Goal: Information Seeking & Learning: Learn about a topic

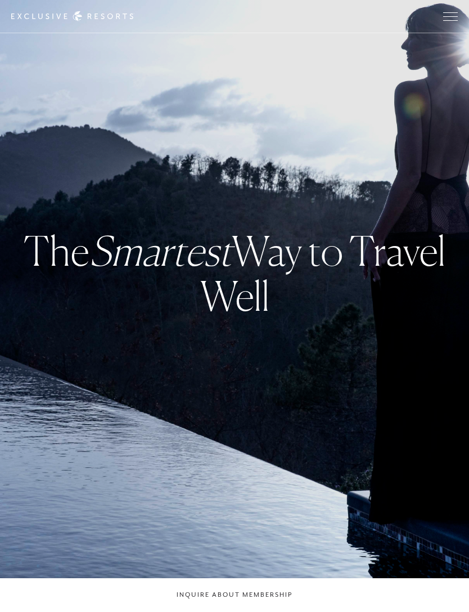
checkbox input "false"
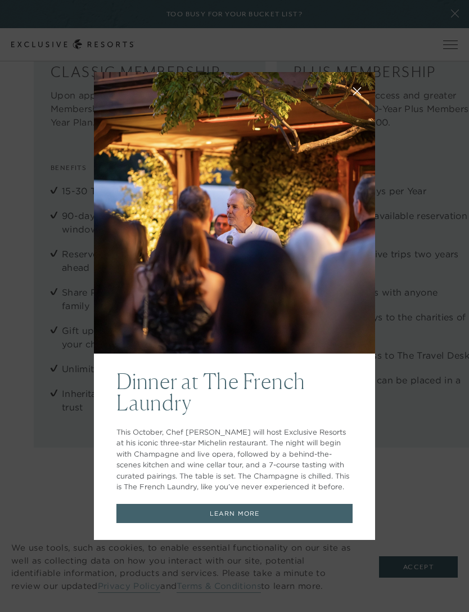
click at [355, 104] on button at bounding box center [357, 90] width 27 height 27
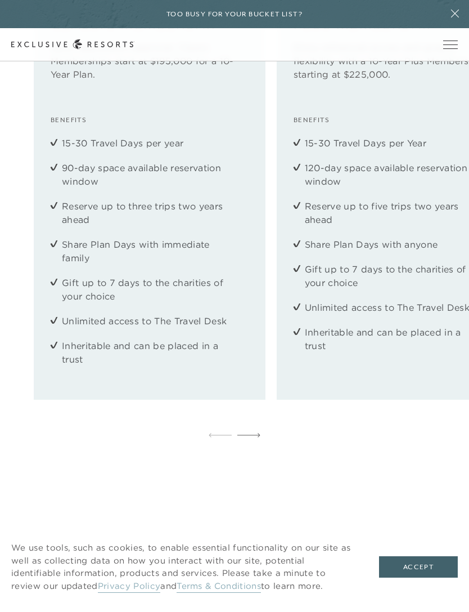
scroll to position [1579, 0]
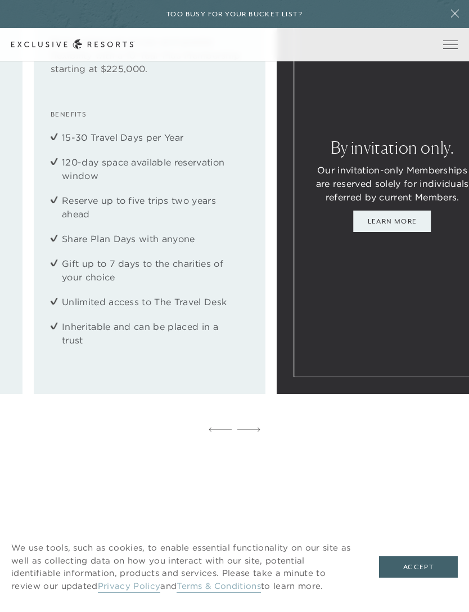
click at [98, 257] on ul "15-30 Travel Days per Year 120-day space available reservation window Reserve u…" at bounding box center [150, 239] width 198 height 216
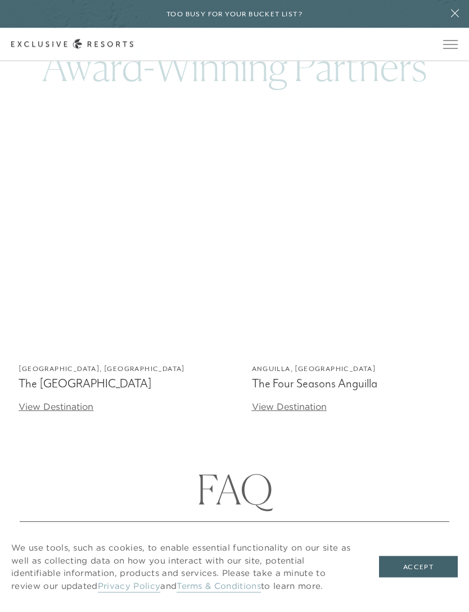
scroll to position [3573, 0]
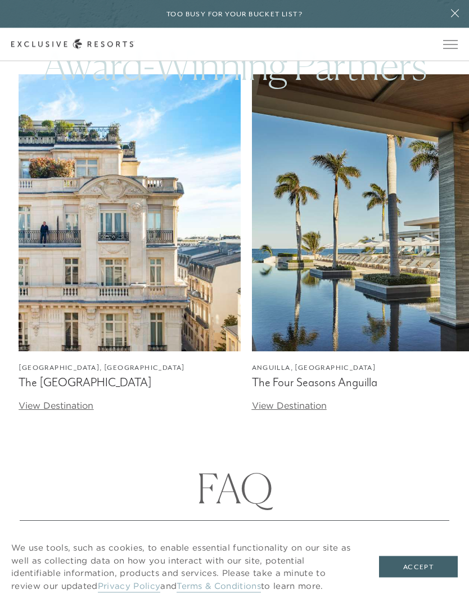
click at [281, 412] on link "View Destination" at bounding box center [289, 405] width 75 height 11
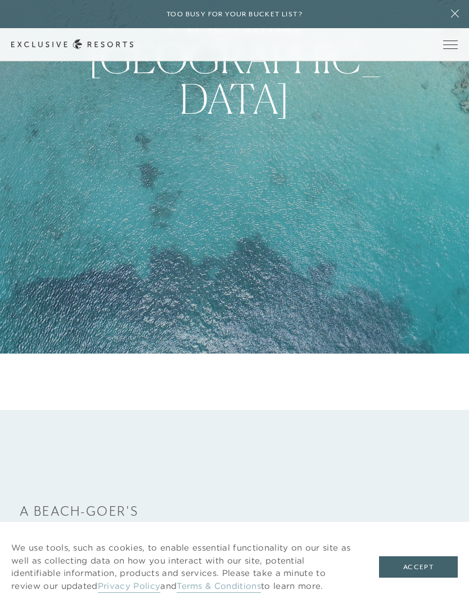
scroll to position [239, 0]
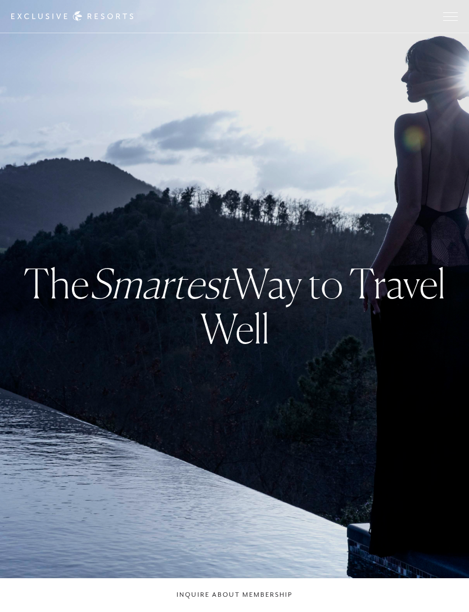
checkbox input "false"
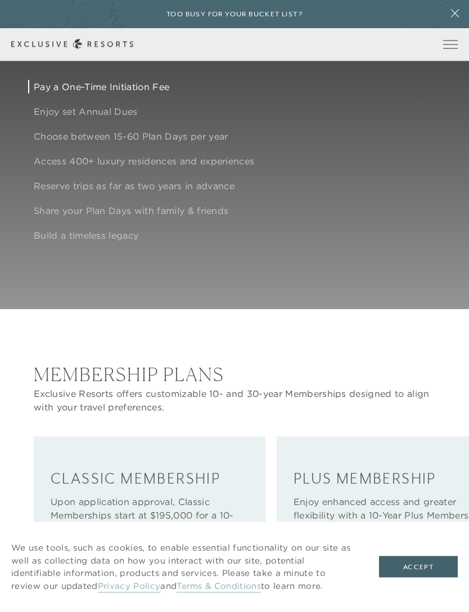
scroll to position [1119, 0]
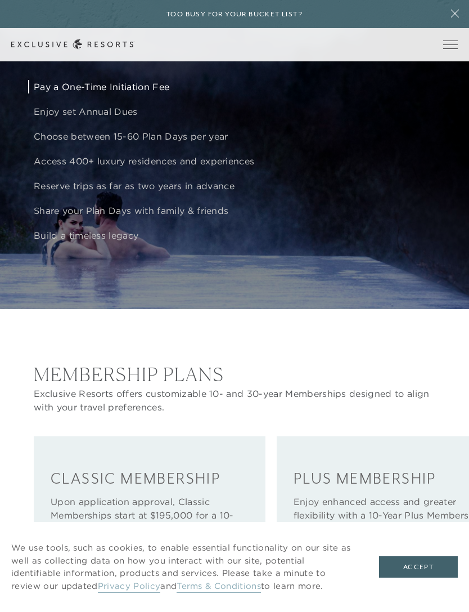
click at [47, 143] on p "Choose between 15-60 Plan Days per year" at bounding box center [252, 136] width 436 height 14
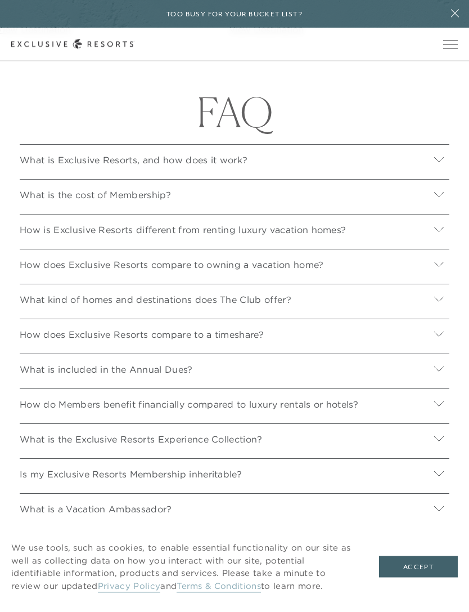
scroll to position [3950, 0]
click at [436, 205] on div at bounding box center [439, 195] width 21 height 20
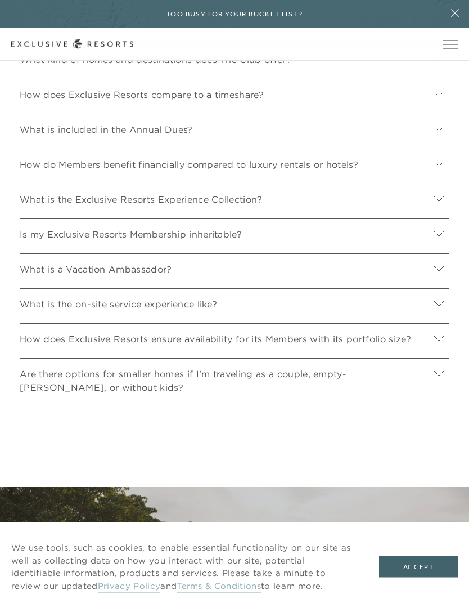
scroll to position [4389, 0]
click at [413, 578] on button "Accept" at bounding box center [418, 566] width 79 height 21
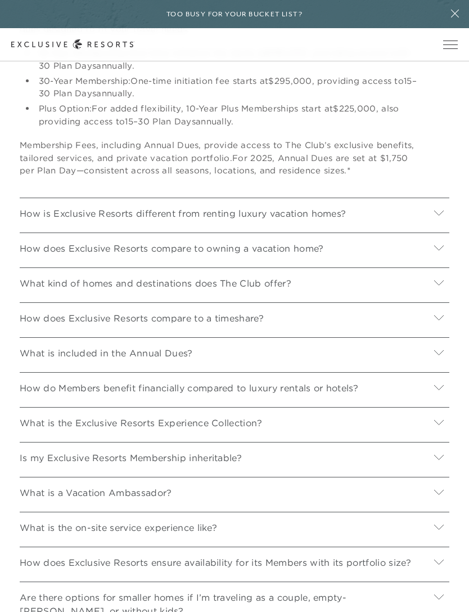
scroll to position [4168, 0]
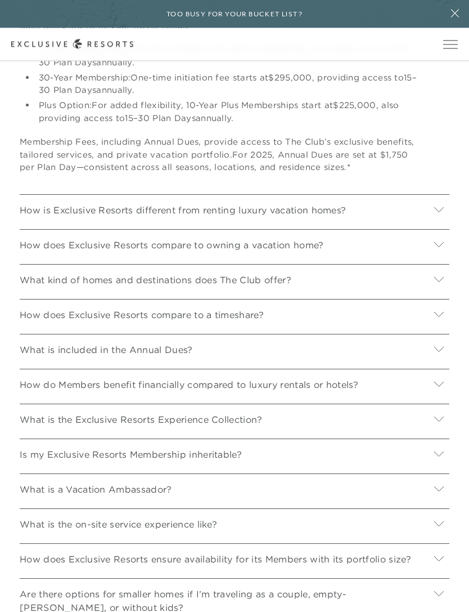
click at [442, 320] on icon at bounding box center [439, 315] width 11 height 11
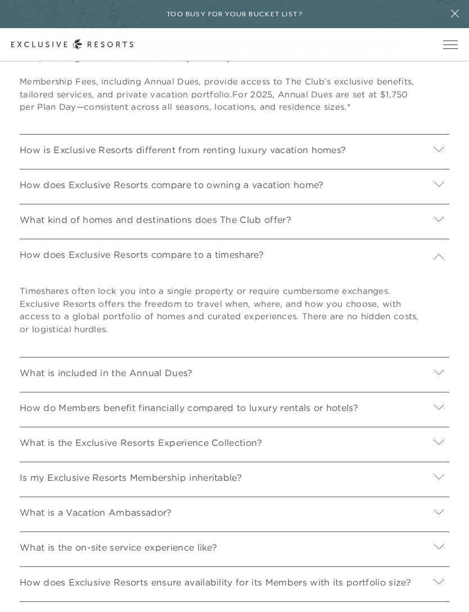
scroll to position [4227, 0]
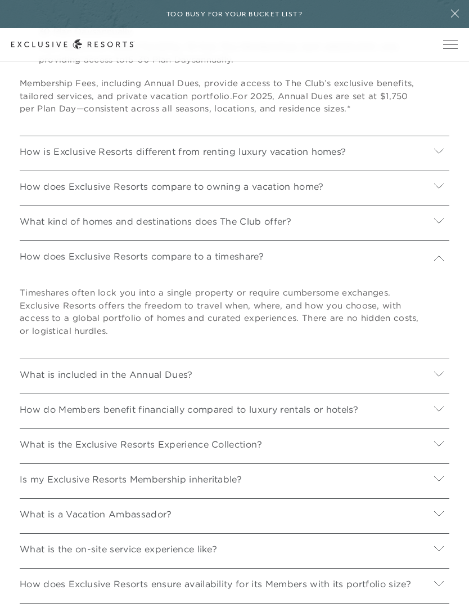
click at [436, 379] on icon at bounding box center [439, 374] width 11 height 11
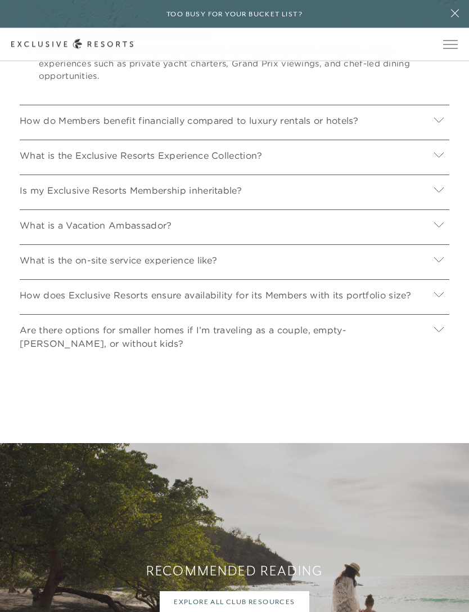
scroll to position [4788, 0]
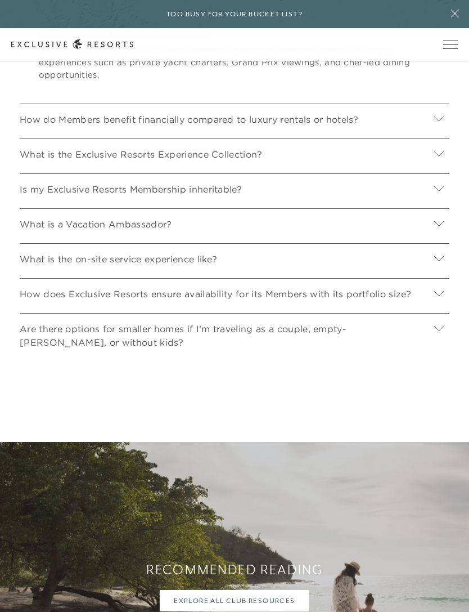
click at [435, 124] on icon at bounding box center [439, 119] width 11 height 11
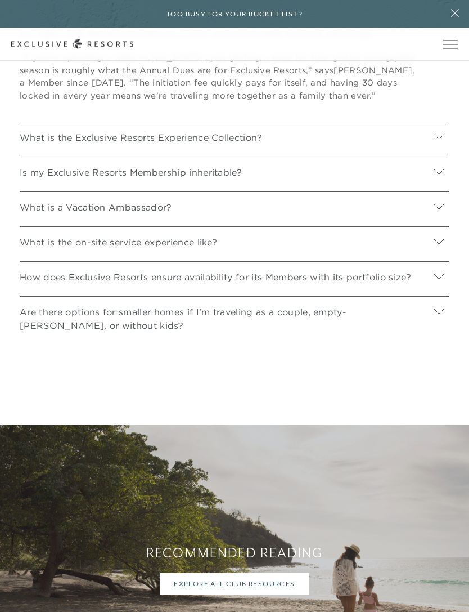
scroll to position [4976, 0]
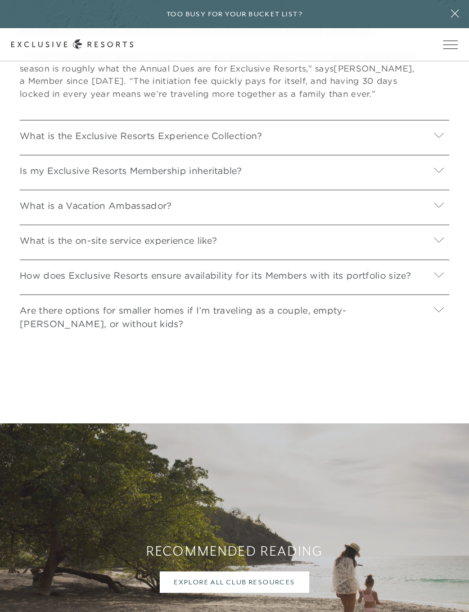
click at [440, 138] on icon at bounding box center [440, 135] width 10 height 5
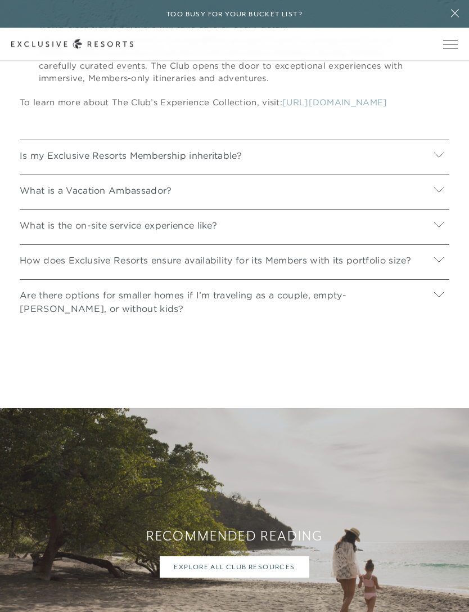
scroll to position [5302, 0]
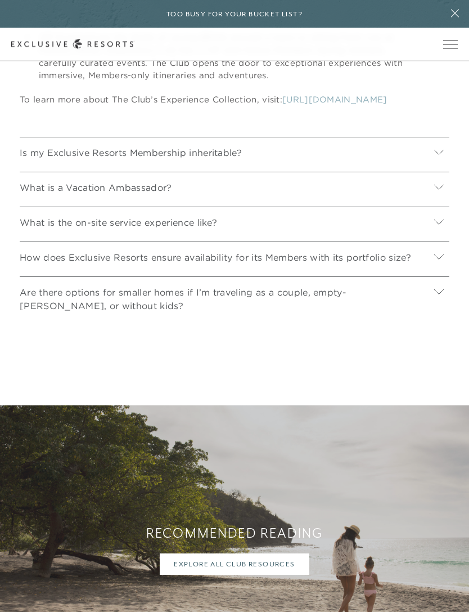
click at [441, 158] on icon at bounding box center [439, 152] width 11 height 11
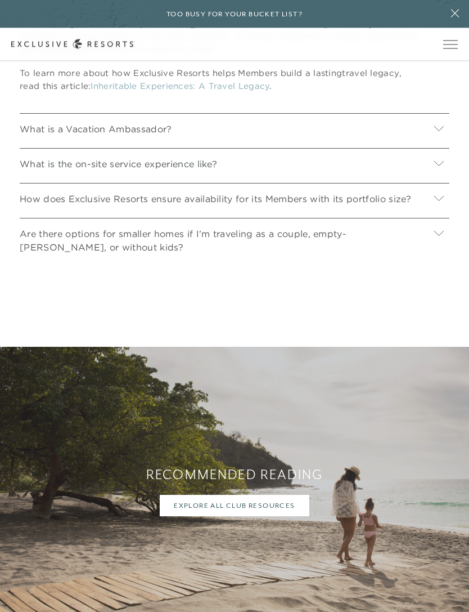
scroll to position [5481, 0]
click at [439, 201] on icon at bounding box center [440, 198] width 10 height 5
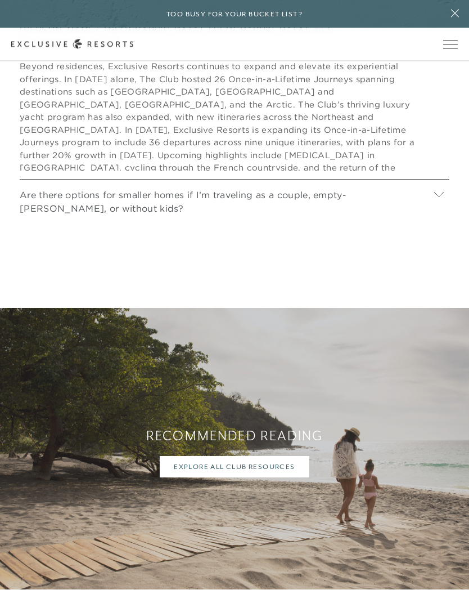
scroll to position [5787, 0]
click at [445, 218] on div "Are there options for smaller homes if I’m traveling as a couple, empty-[PERSON…" at bounding box center [235, 198] width 430 height 39
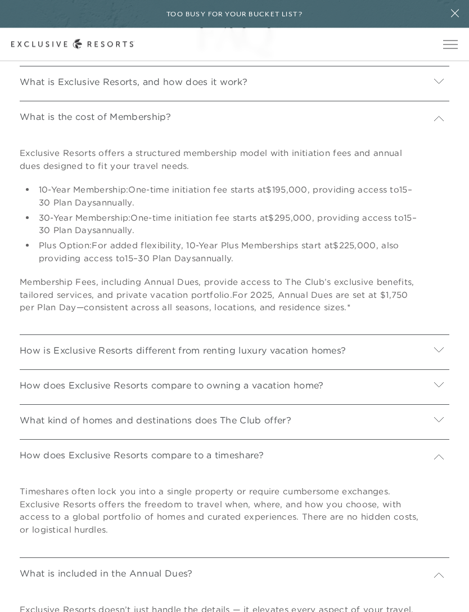
scroll to position [4028, 0]
click at [436, 355] on icon at bounding box center [439, 350] width 11 height 11
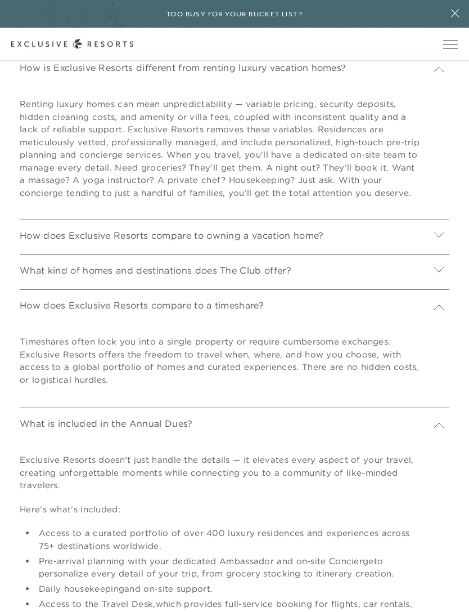
scroll to position [4311, 0]
click at [437, 238] on icon at bounding box center [440, 234] width 10 height 5
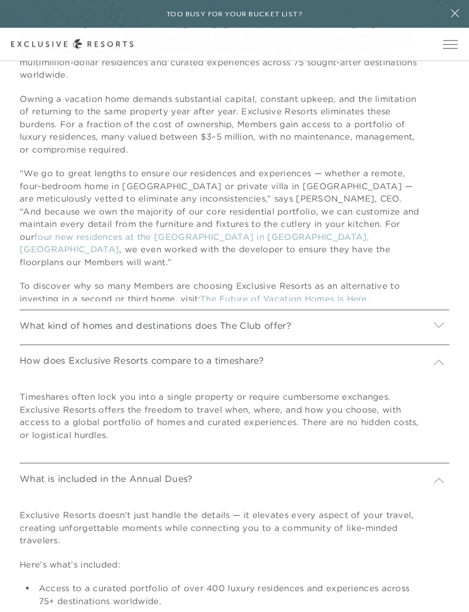
click at [440, 337] on div at bounding box center [439, 326] width 21 height 20
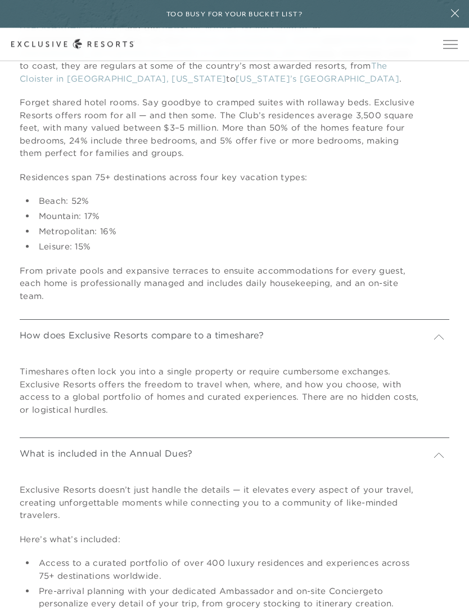
scroll to position [4932, 0]
click at [439, 345] on div at bounding box center [439, 334] width 21 height 20
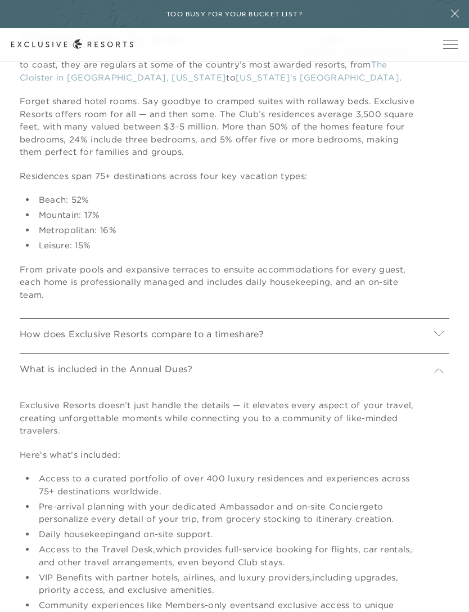
click at [437, 345] on div at bounding box center [439, 334] width 21 height 20
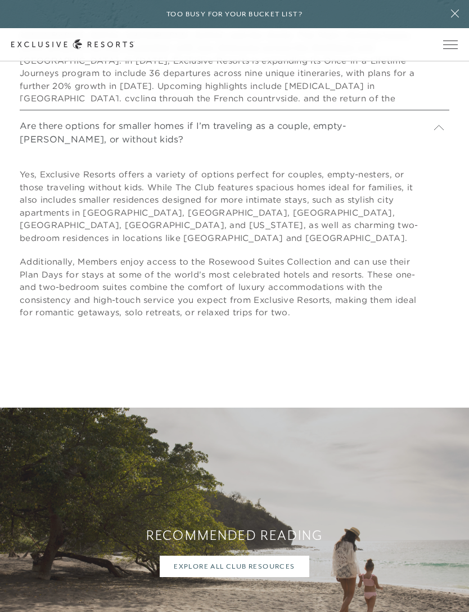
scroll to position [6638, 0]
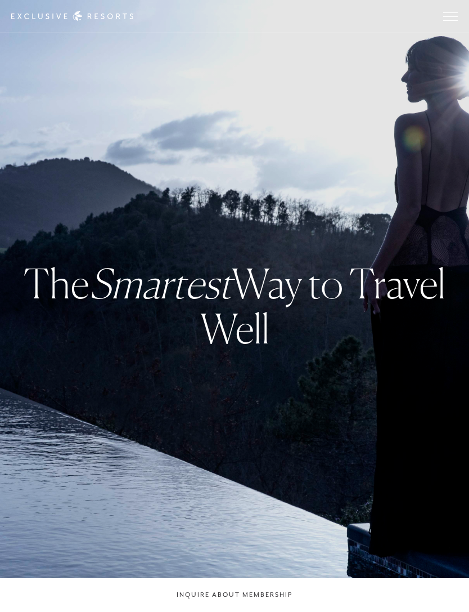
checkbox input "false"
